Goal: Task Accomplishment & Management: Manage account settings

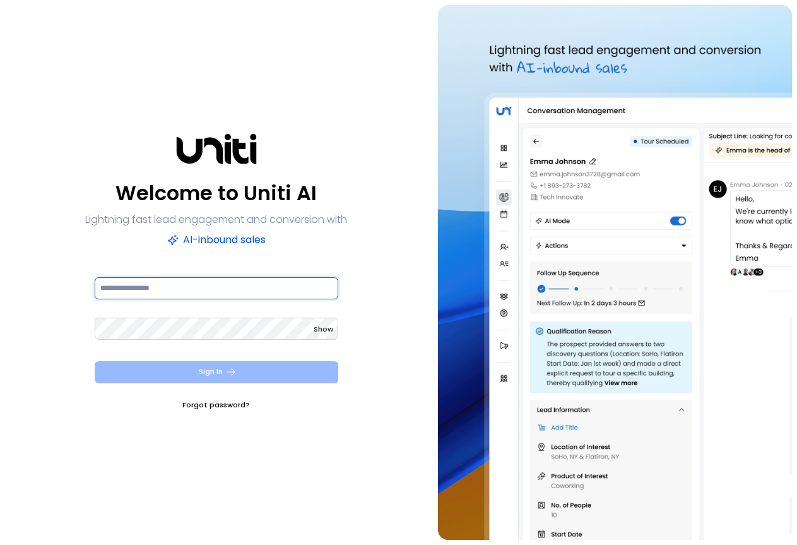
type input "**********"
click at [283, 367] on button "Sign In" at bounding box center [217, 372] width 244 height 22
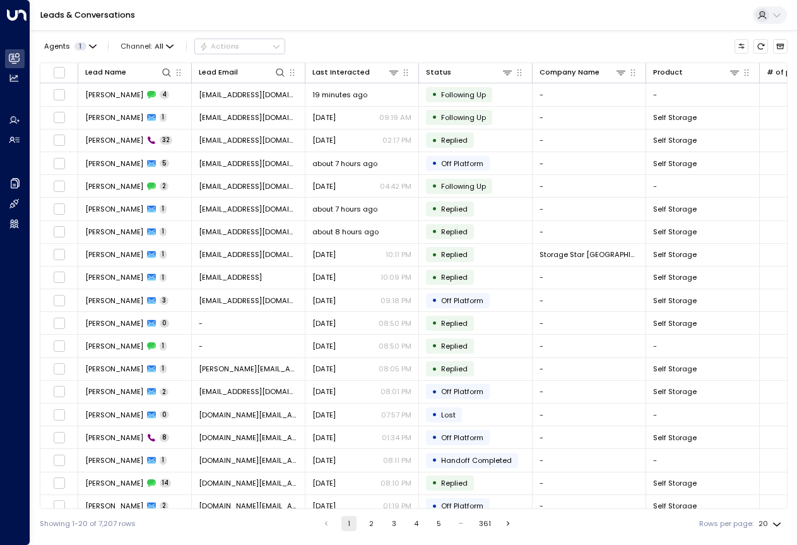
click at [602, 46] on div "Agents 1 Channel: All Actions" at bounding box center [414, 46] width 748 height 22
click at [86, 42] on button "Agents 1" at bounding box center [70, 46] width 60 height 14
click at [602, 42] on div at bounding box center [398, 272] width 797 height 545
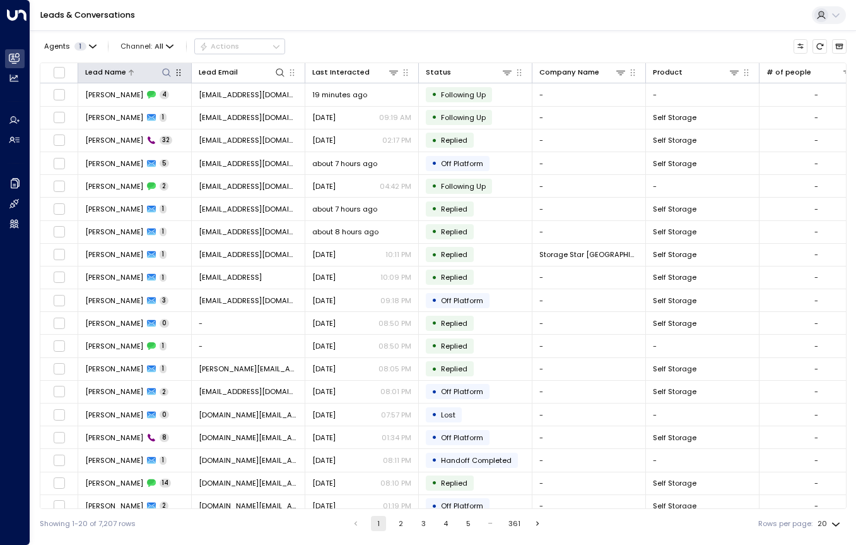
click at [170, 74] on icon at bounding box center [167, 73] width 10 height 10
type input "*****"
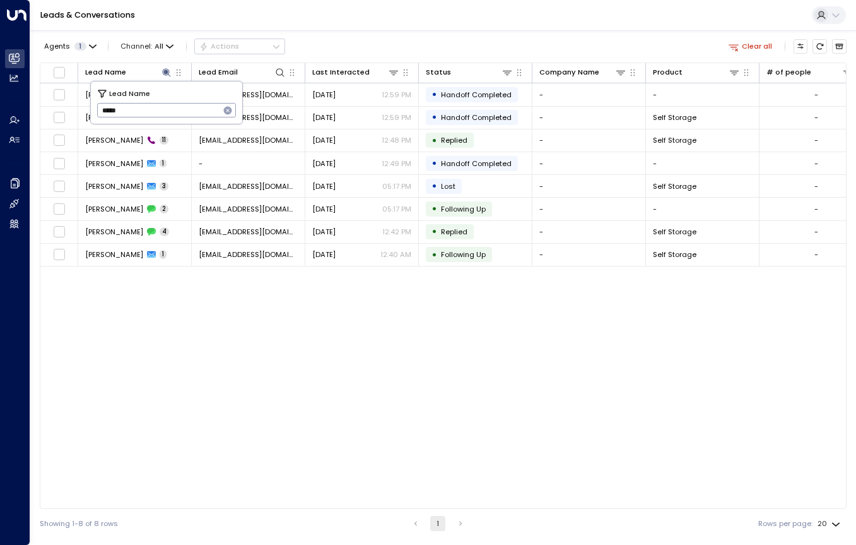
click at [382, 33] on div "Agents 1 Channel: All Actions Clear all Lead Name Lead Email Last Interacted St…" at bounding box center [443, 283] width 807 height 507
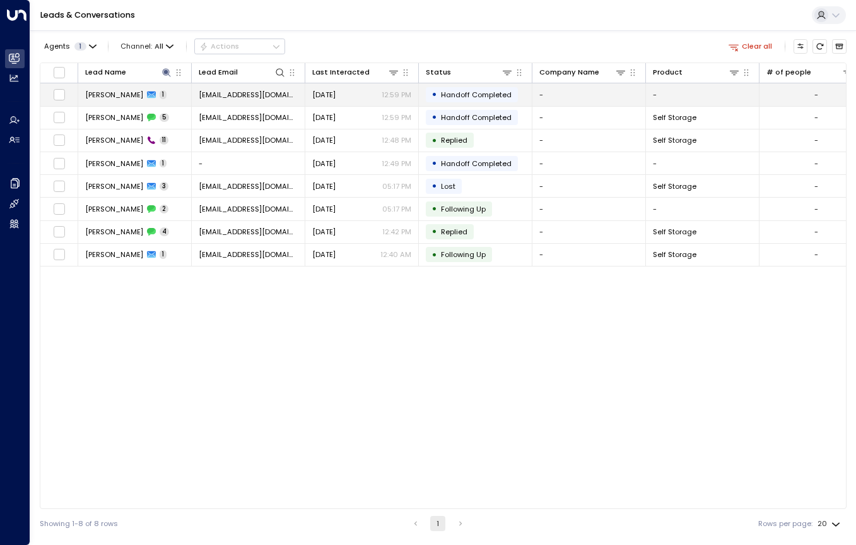
click at [336, 100] on span "[DATE]" at bounding box center [323, 95] width 23 height 10
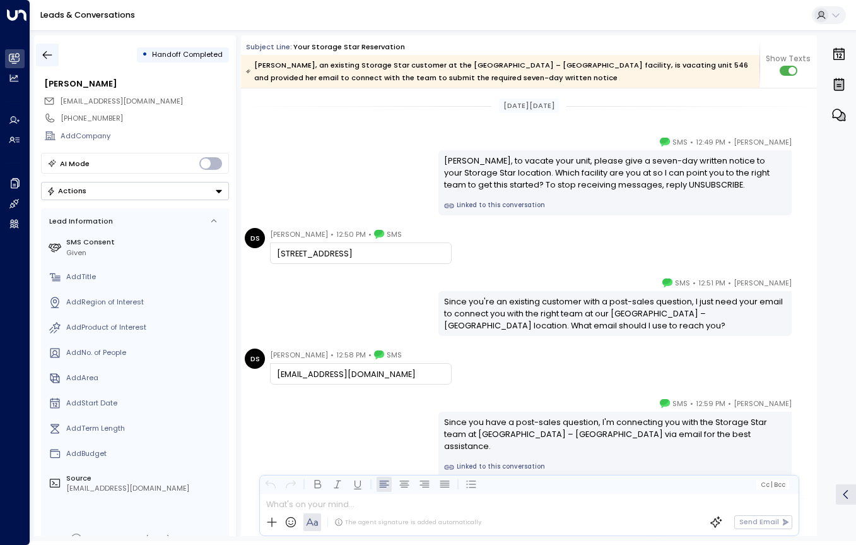
click at [49, 54] on icon "button" at bounding box center [47, 55] width 13 height 13
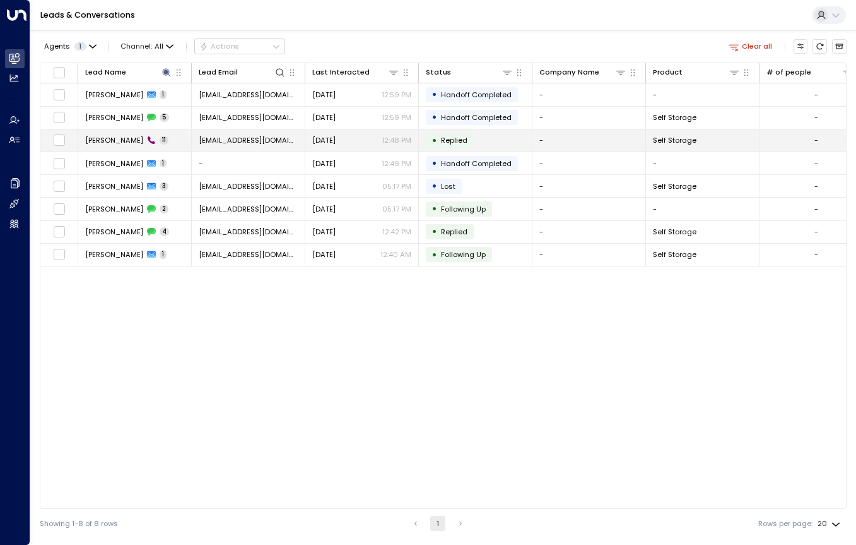
click at [402, 136] on p "12:48 PM" at bounding box center [397, 140] width 30 height 10
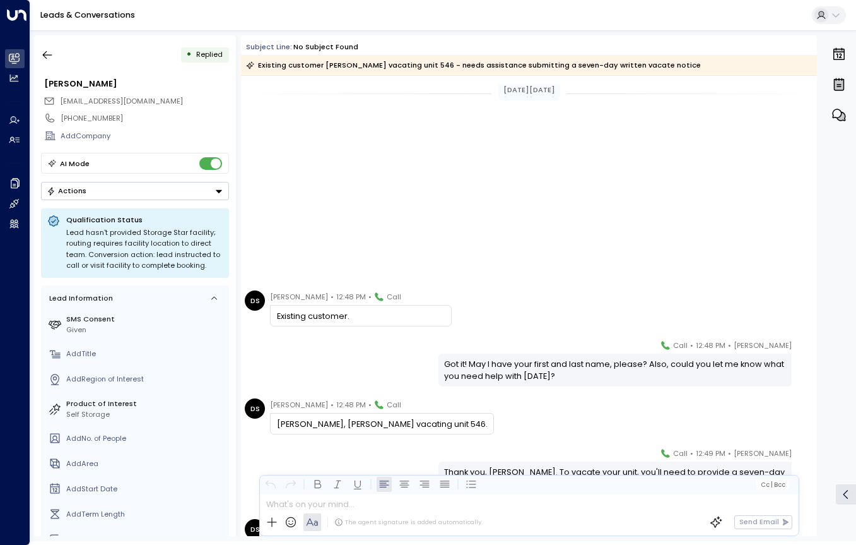
scroll to position [294, 0]
